Goal: Task Accomplishment & Management: Manage account settings

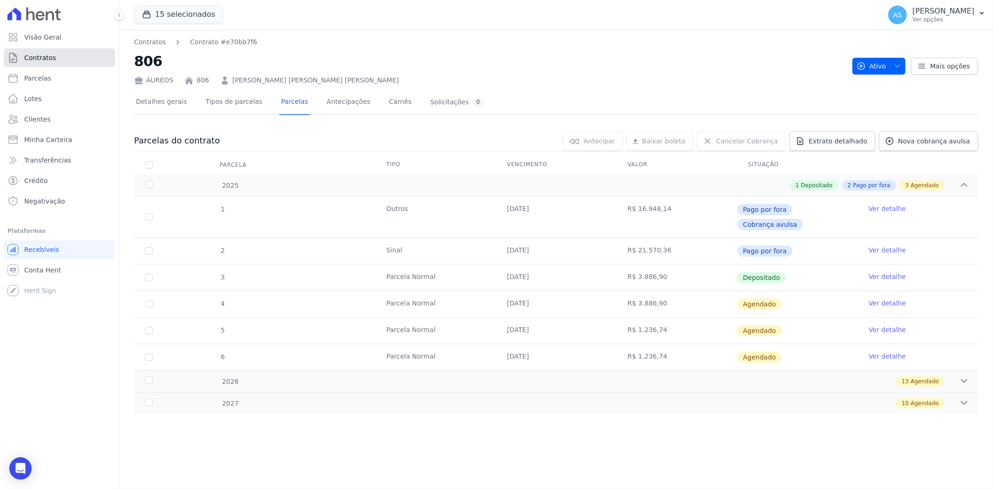
click at [37, 58] on span "Contratos" at bounding box center [40, 57] width 32 height 9
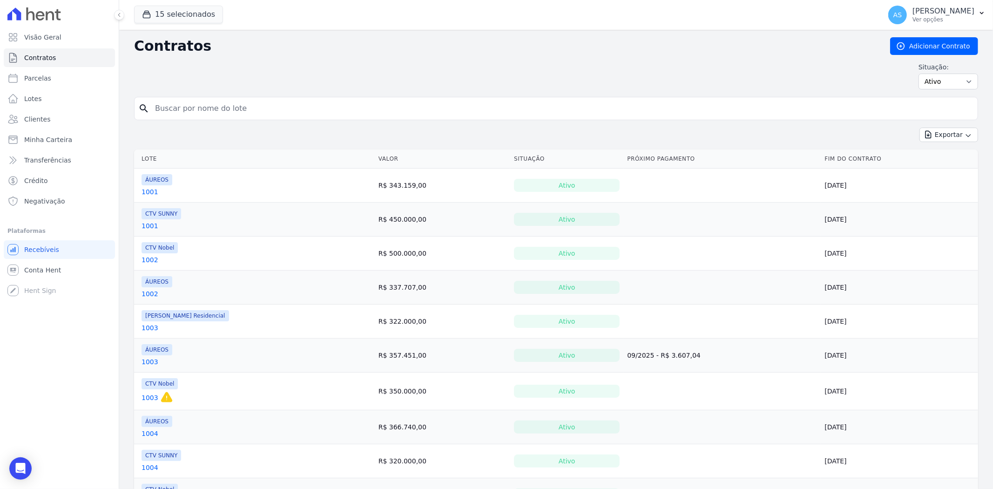
click at [175, 113] on input "search" at bounding box center [561, 108] width 825 height 19
type input "804"
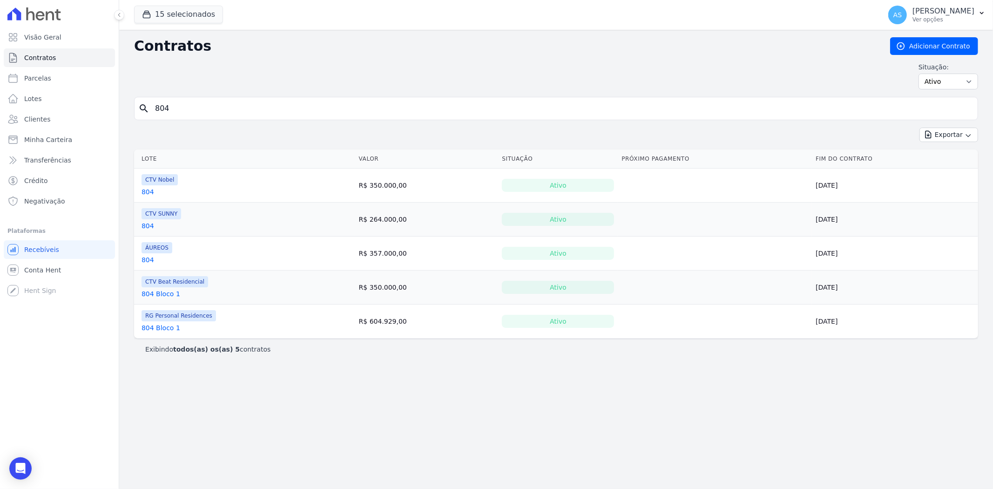
click at [146, 260] on link "804" at bounding box center [148, 259] width 13 height 9
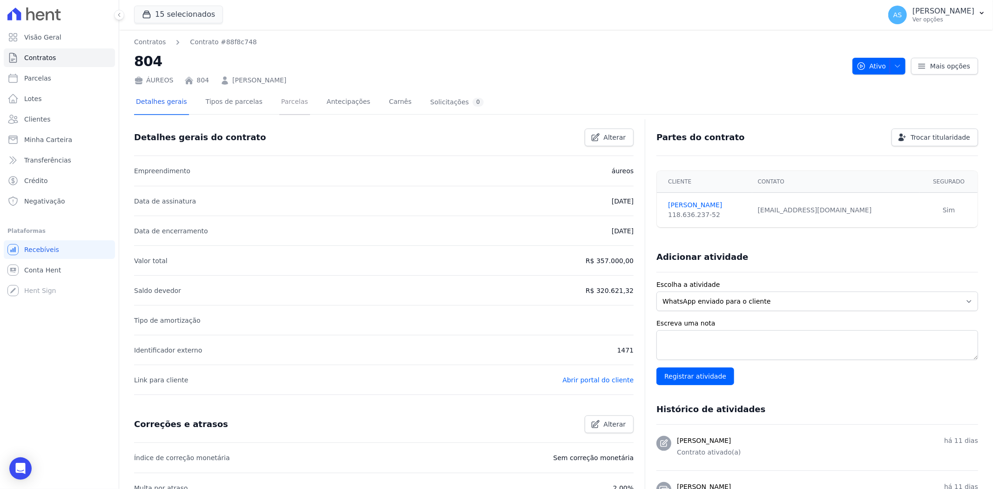
click at [286, 102] on link "Parcelas" at bounding box center [294, 102] width 31 height 25
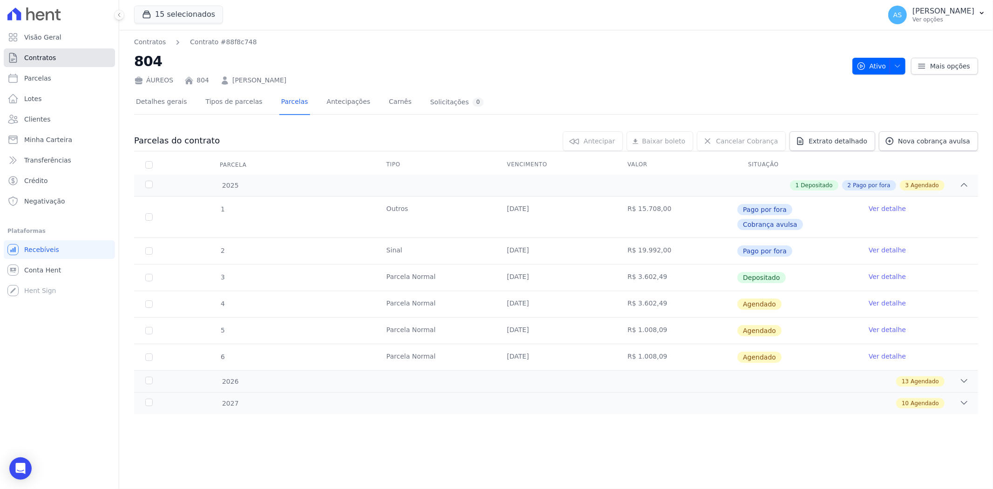
click at [44, 54] on span "Contratos" at bounding box center [40, 57] width 32 height 9
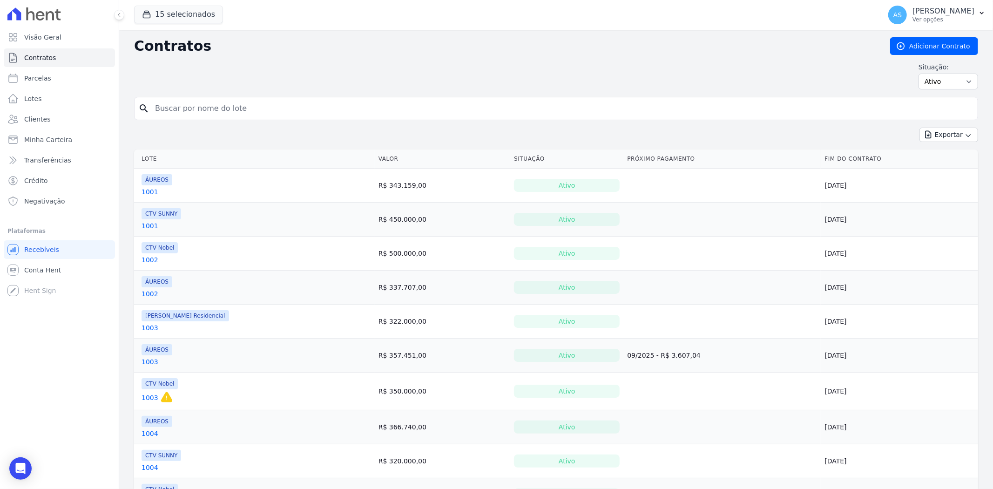
click at [177, 100] on input "search" at bounding box center [561, 108] width 825 height 19
type input "210"
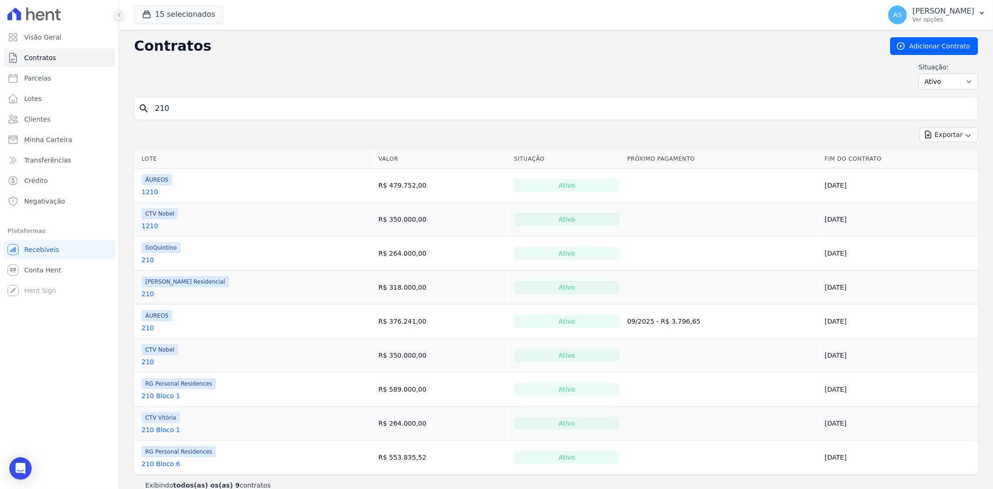
click at [149, 329] on link "210" at bounding box center [148, 327] width 13 height 9
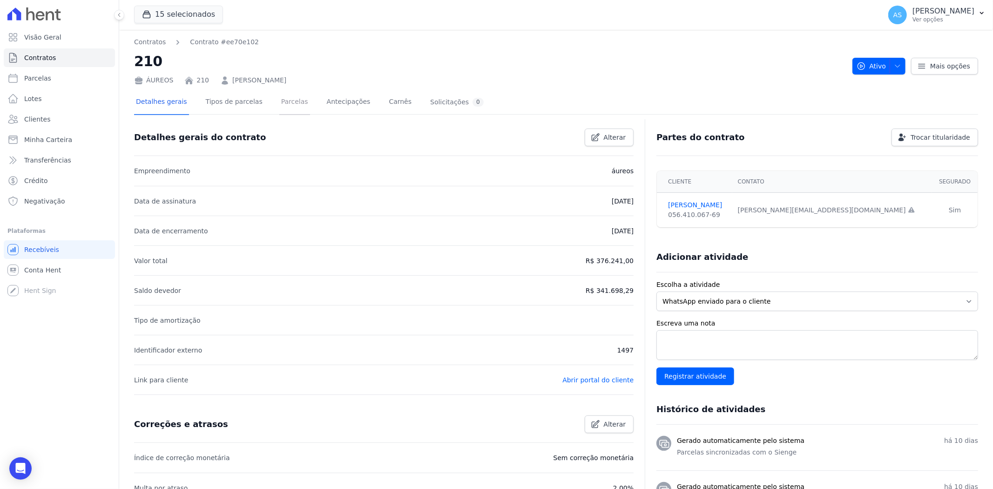
click at [279, 103] on link "Parcelas" at bounding box center [294, 102] width 31 height 25
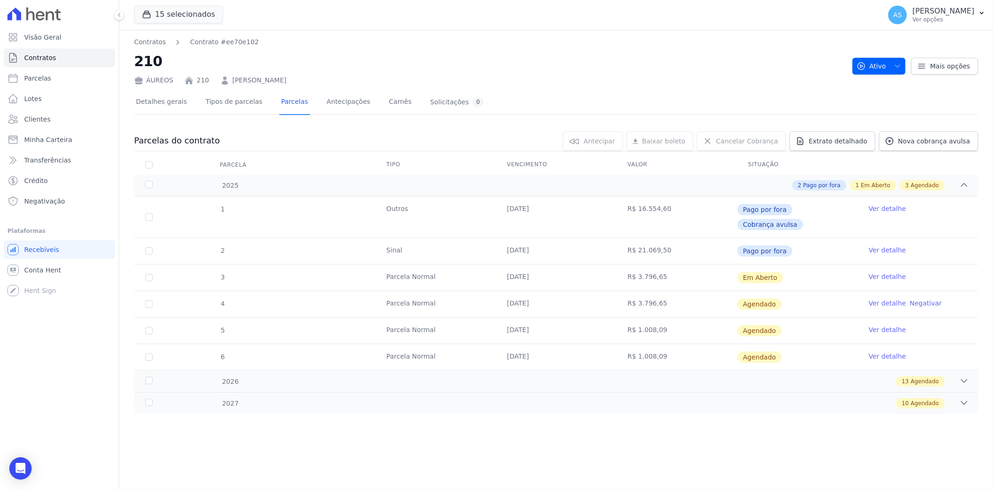
click at [887, 298] on link "Ver detalhe" at bounding box center [887, 302] width 37 height 9
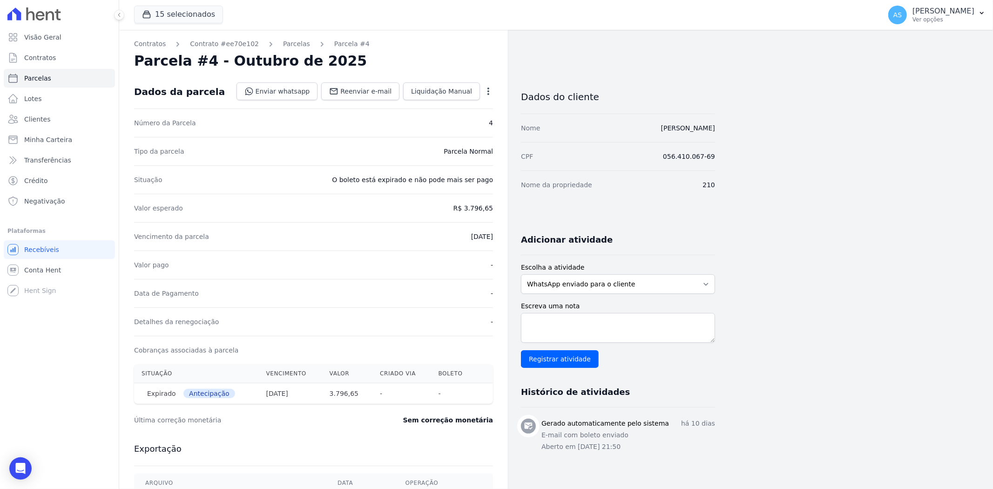
click at [487, 92] on icon "button" at bounding box center [488, 91] width 9 height 9
click at [461, 122] on link "Cancelar Cobrança" at bounding box center [448, 120] width 82 height 17
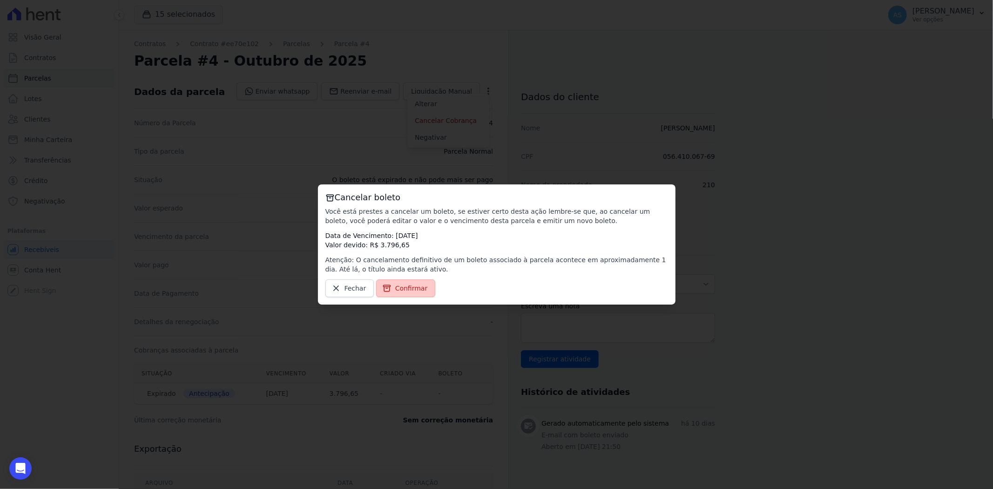
click at [410, 287] on span "Confirmar" at bounding box center [411, 288] width 33 height 9
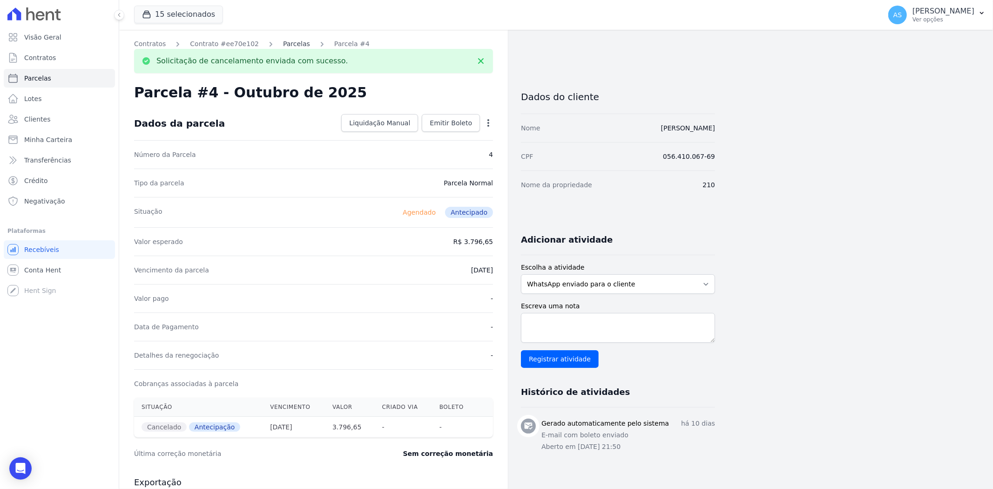
click at [283, 45] on link "Parcelas" at bounding box center [296, 44] width 27 height 10
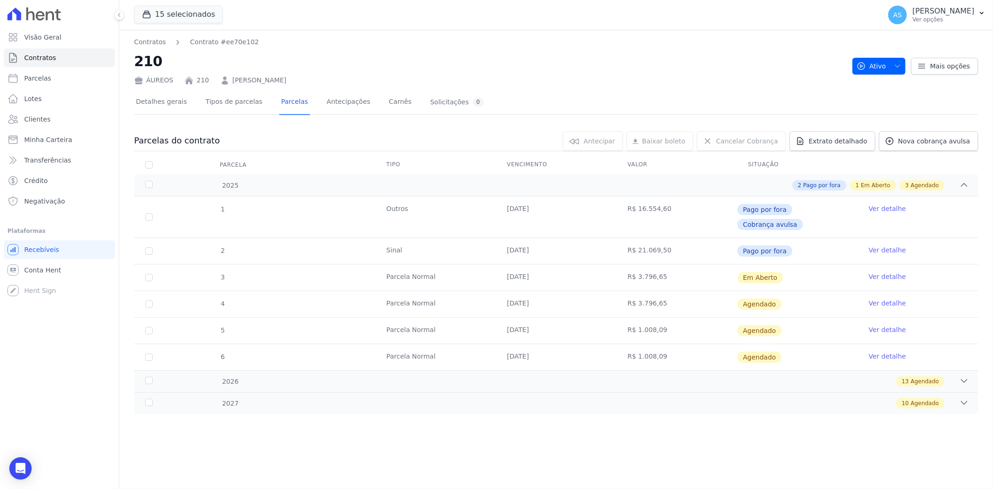
click at [887, 272] on link "Ver detalhe" at bounding box center [887, 276] width 37 height 9
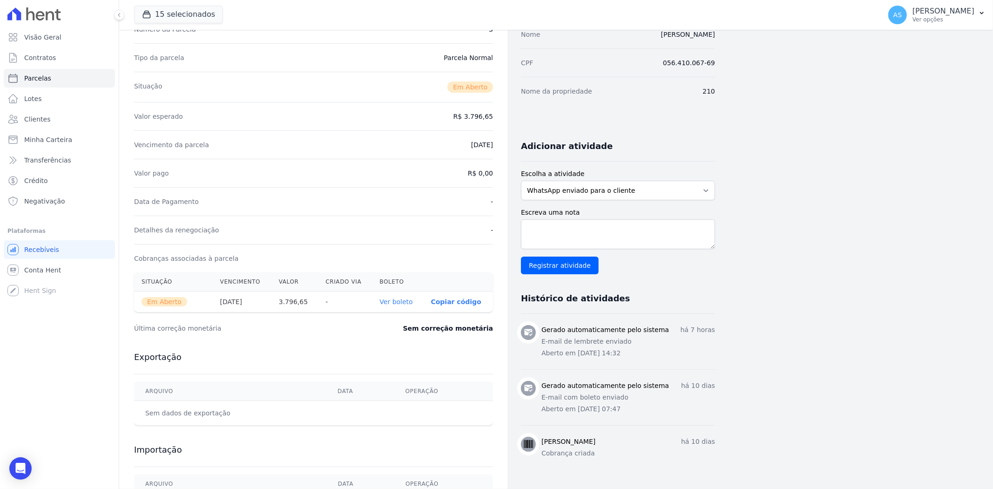
scroll to position [103, 0]
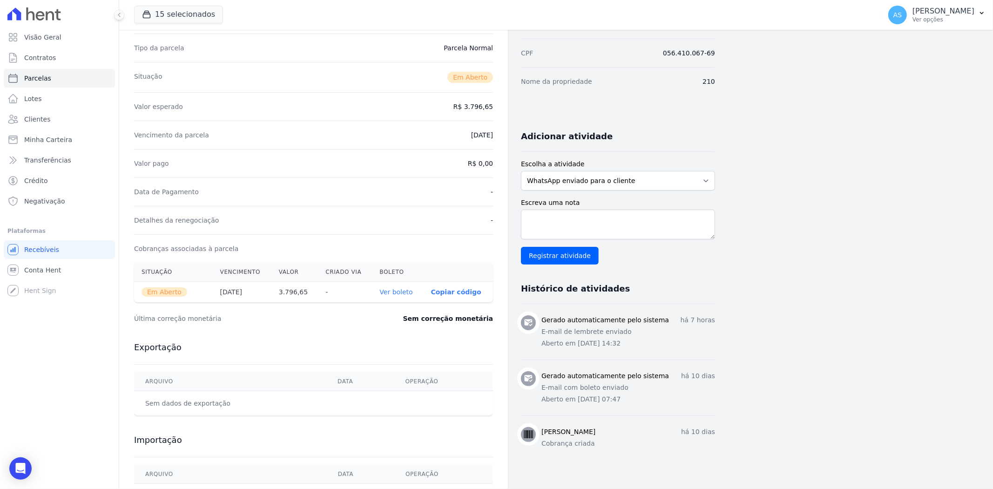
click at [393, 290] on link "Ver boleto" at bounding box center [396, 291] width 33 height 7
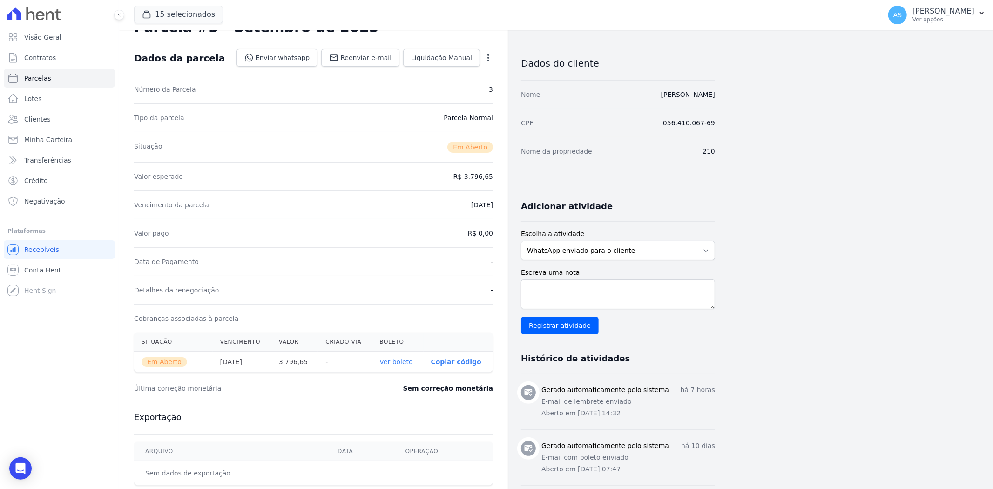
scroll to position [52, 0]
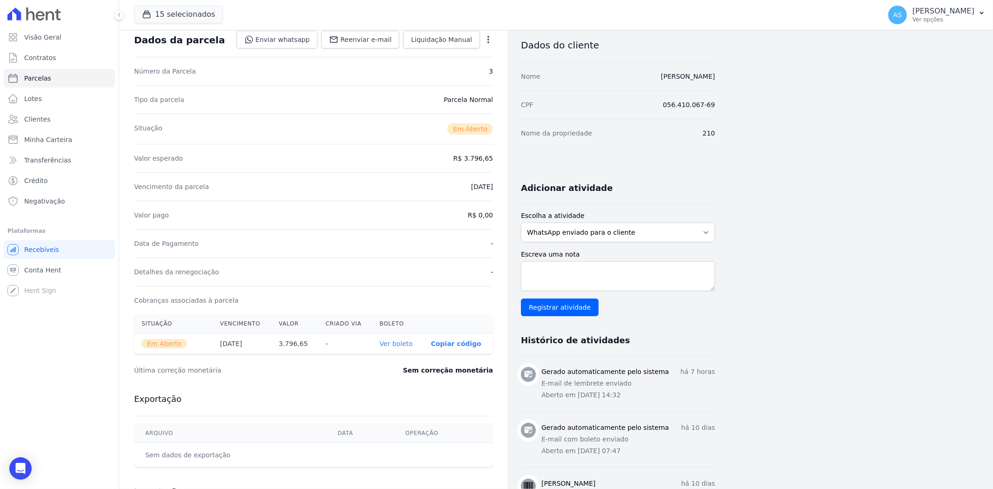
click at [429, 237] on div "Data de Pagamento -" at bounding box center [313, 243] width 359 height 28
